Goal: Task Accomplishment & Management: Use online tool/utility

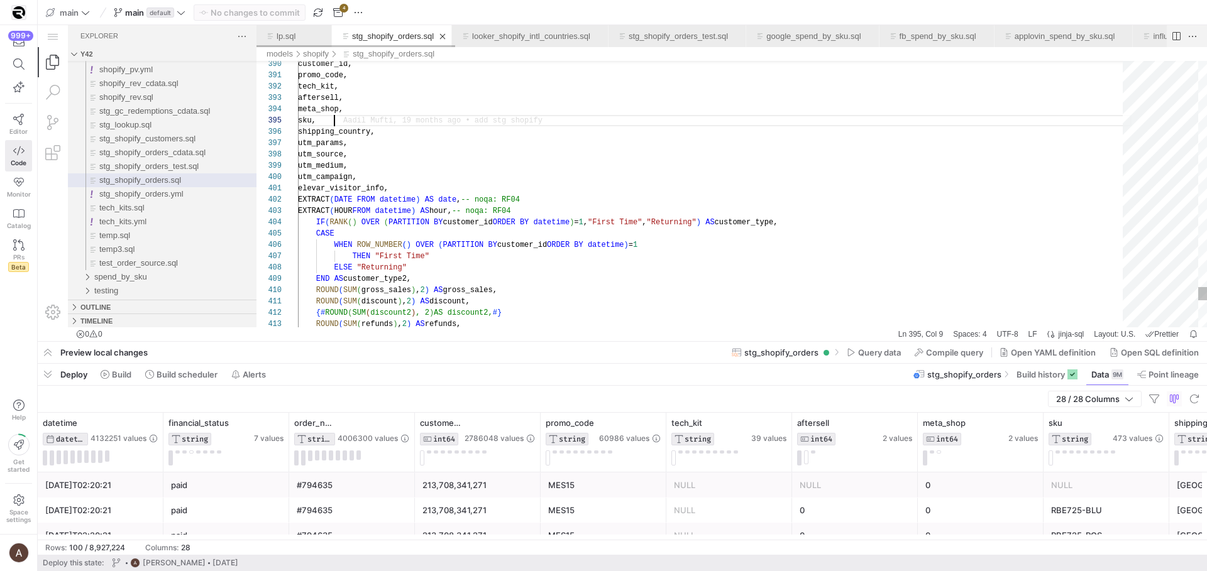
scroll to position [45, 36]
click at [157, 374] on span "Build scheduler" at bounding box center [186, 375] width 61 height 10
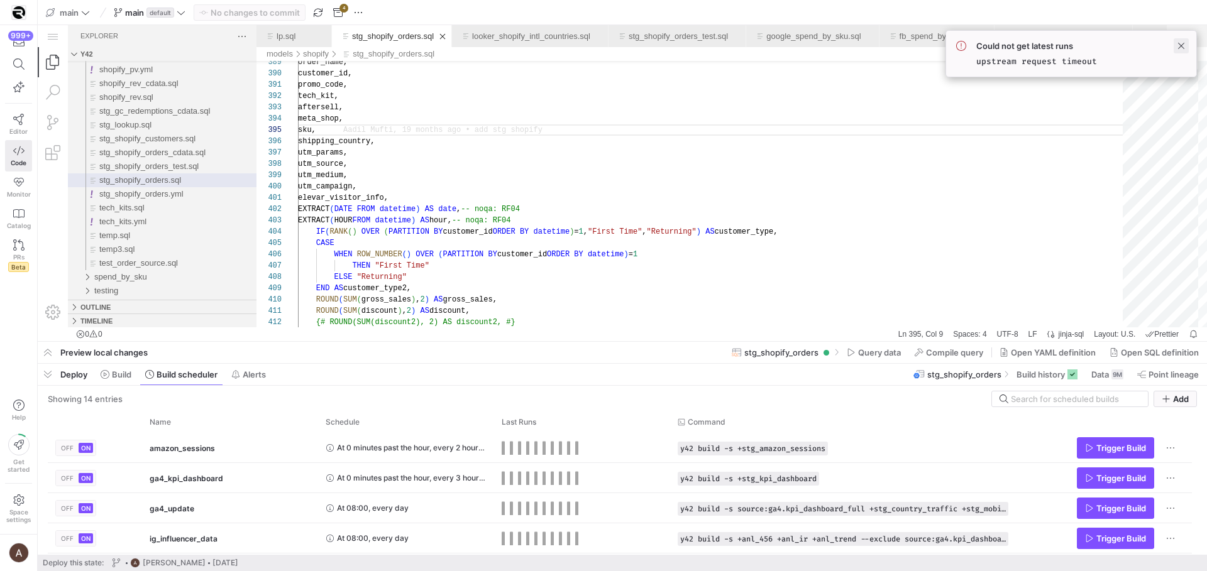
drag, startPoint x: 1181, startPoint y: 52, endPoint x: 1143, endPoint y: 26, distance: 45.7
click at [1181, 52] on span at bounding box center [1180, 45] width 15 height 15
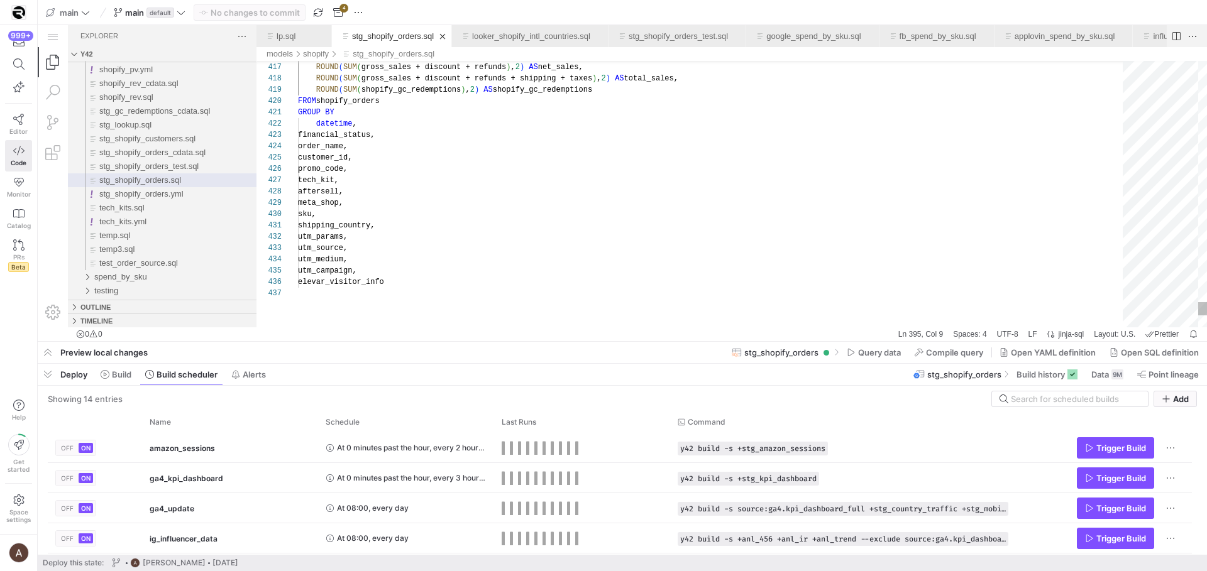
type textarea "shipping_country, utm_params, utm_source, utm_medium, utm_campaign, elevar_visi…"
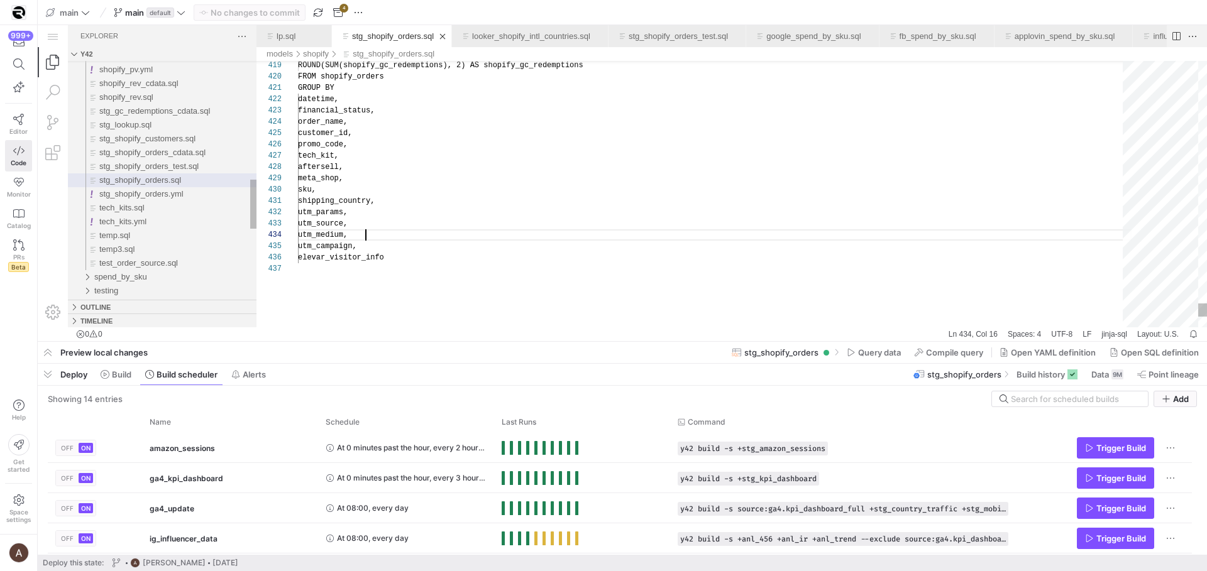
scroll to position [34, 68]
